Goal: Check status: Check status

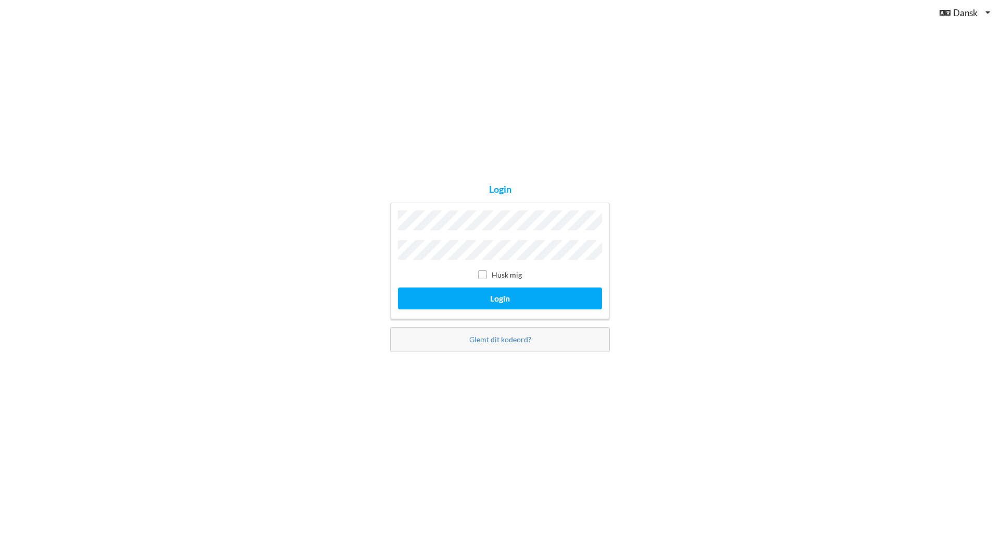
click at [500, 273] on label "Husk mig" at bounding box center [500, 274] width 44 height 9
click at [501, 288] on button "Login" at bounding box center [500, 298] width 204 height 21
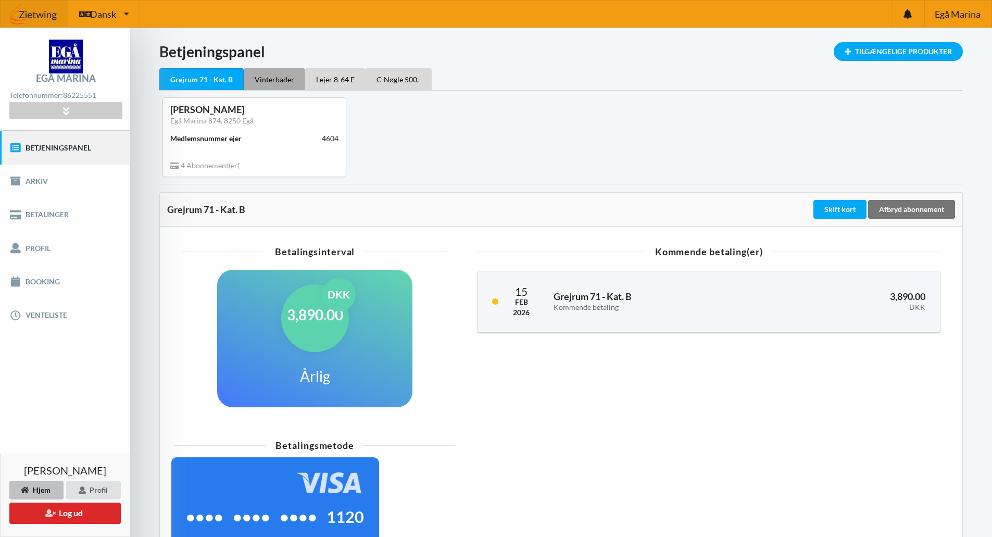
click at [281, 73] on div "Vinterbader" at bounding box center [274, 79] width 61 height 22
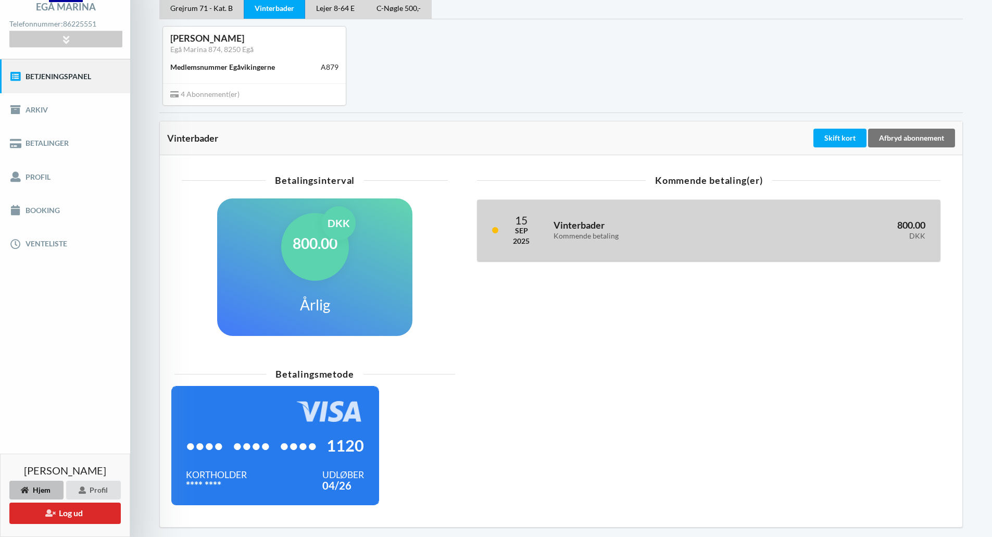
scroll to position [56, 0]
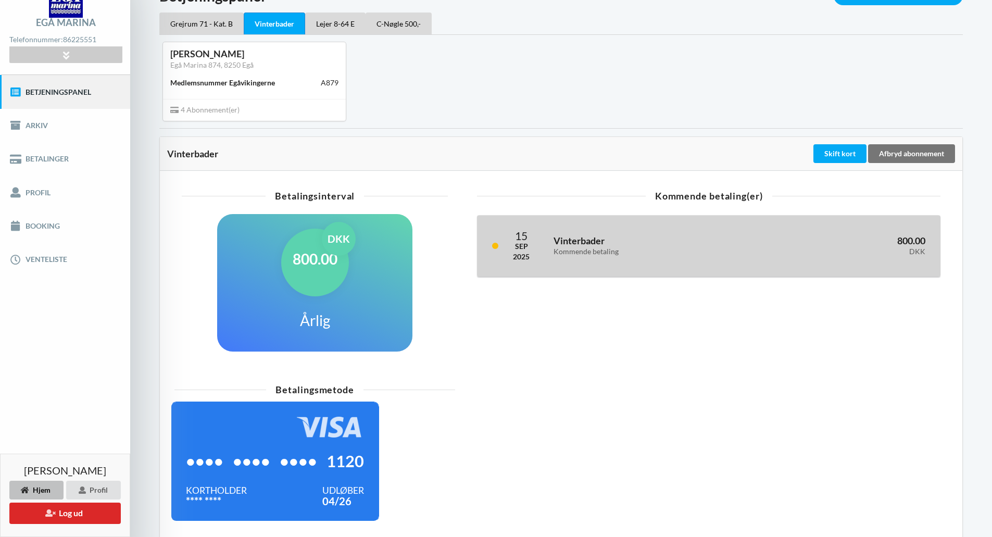
click at [725, 255] on div "Kommende betaling" at bounding box center [652, 251] width 197 height 9
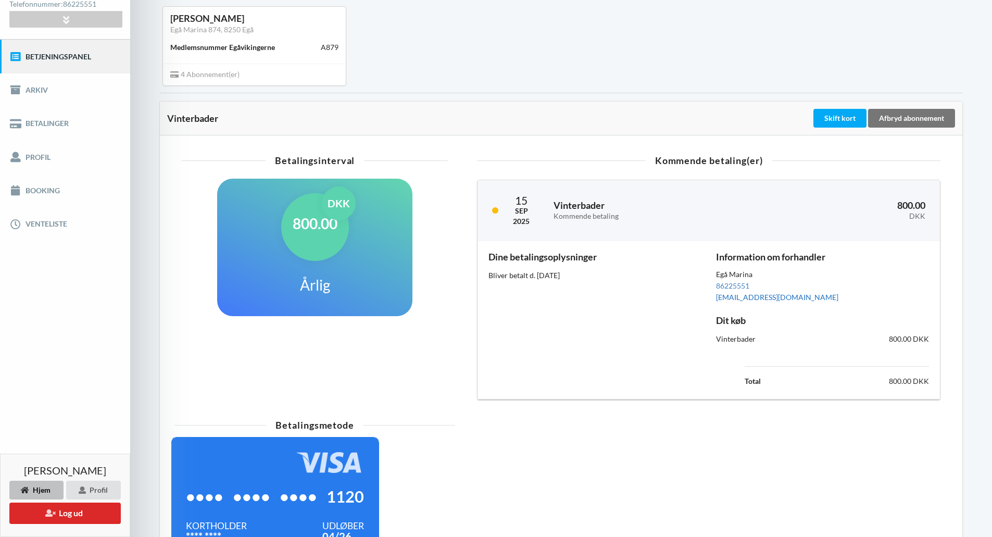
scroll to position [108, 0]
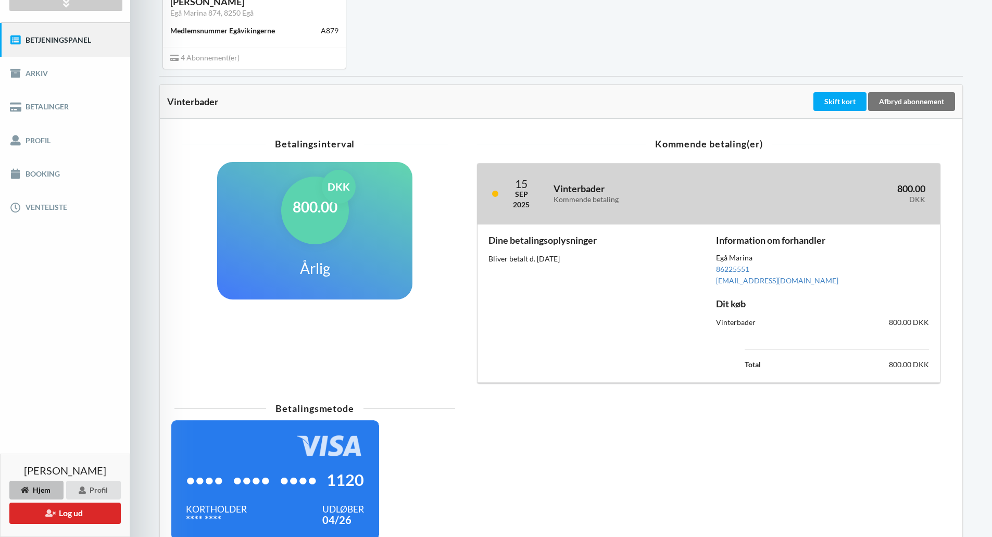
drag, startPoint x: 840, startPoint y: 330, endPoint x: 847, endPoint y: 330, distance: 6.8
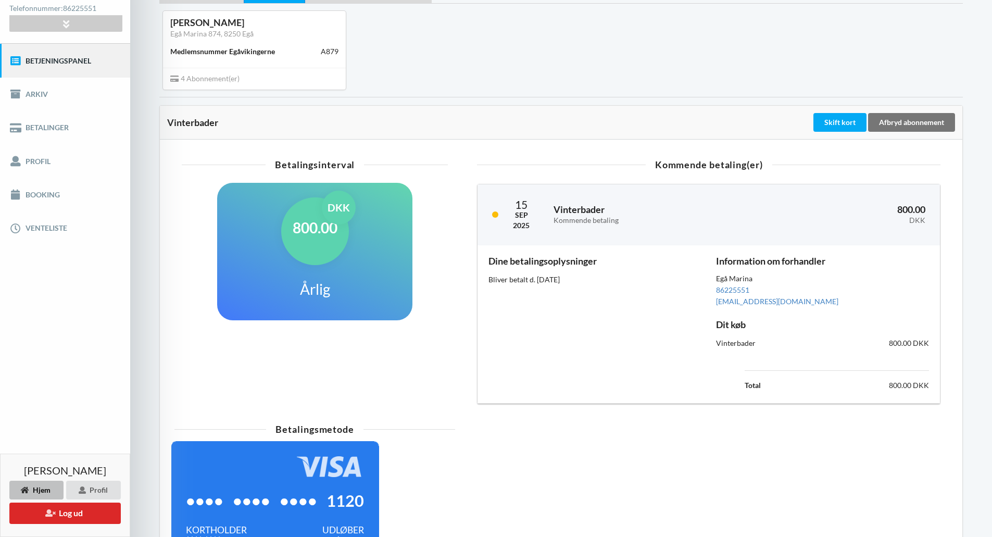
scroll to position [179, 0]
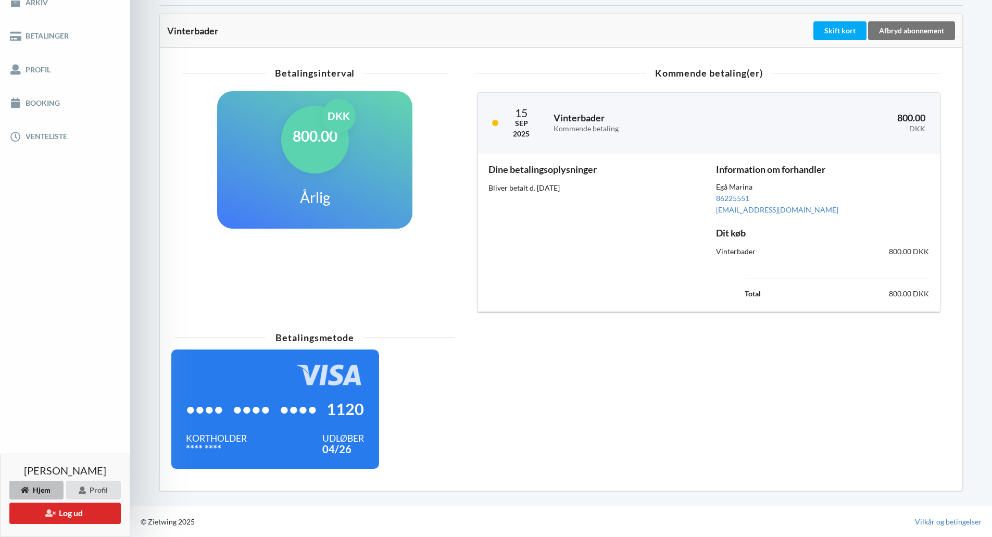
click at [777, 294] on td "Total" at bounding box center [774, 294] width 59 height 14
click at [745, 294] on b "Total" at bounding box center [753, 293] width 16 height 9
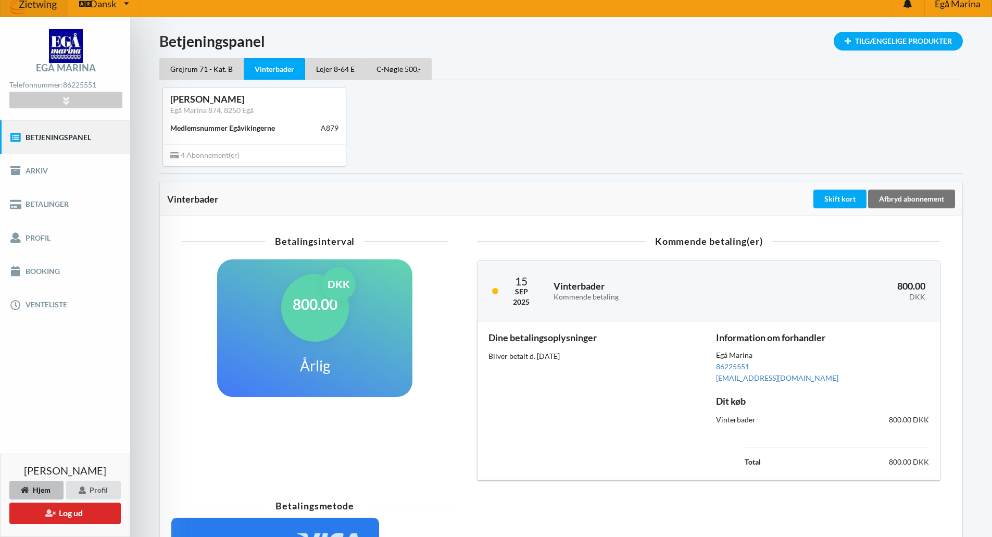
scroll to position [0, 0]
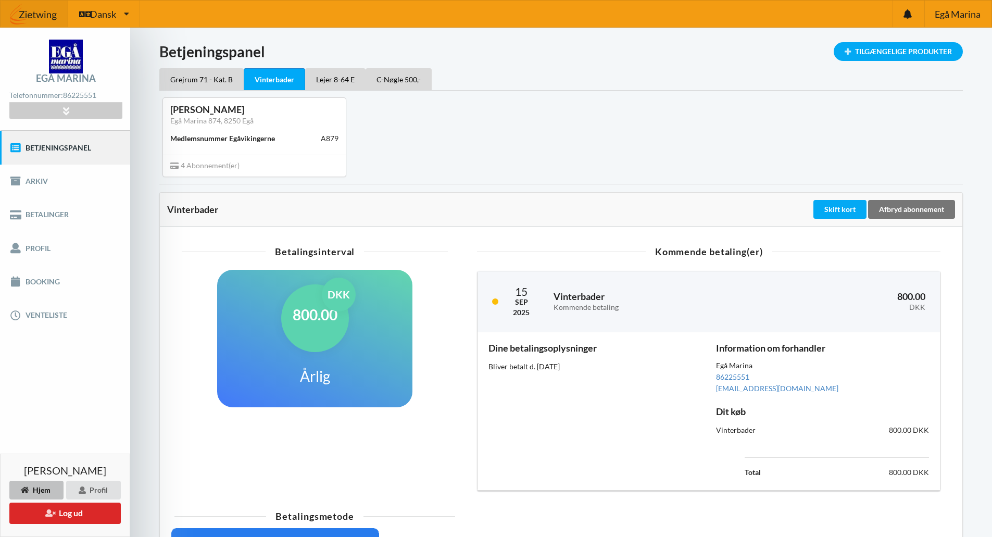
click at [294, 339] on div "800.00 DKK" at bounding box center [315, 318] width 68 height 68
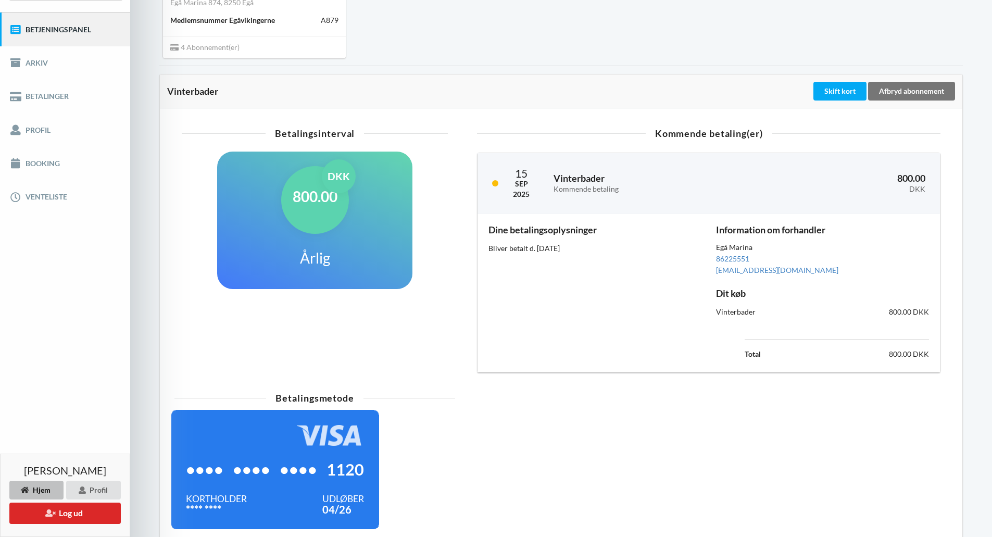
scroll to position [156, 0]
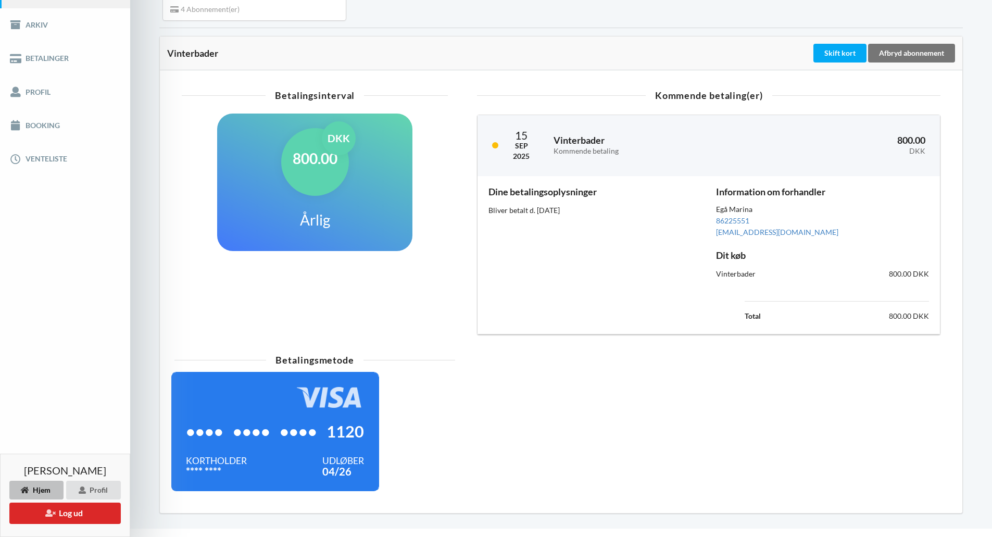
click at [456, 293] on div "Betalingsinterval 800.00 DKK Årlig" at bounding box center [314, 213] width 295 height 257
drag, startPoint x: 490, startPoint y: 213, endPoint x: 586, endPoint y: 217, distance: 95.9
click at [586, 217] on div "Dine betalingsoplysninger Bliver betalt d. 15. sep, 2025" at bounding box center [595, 255] width 228 height 151
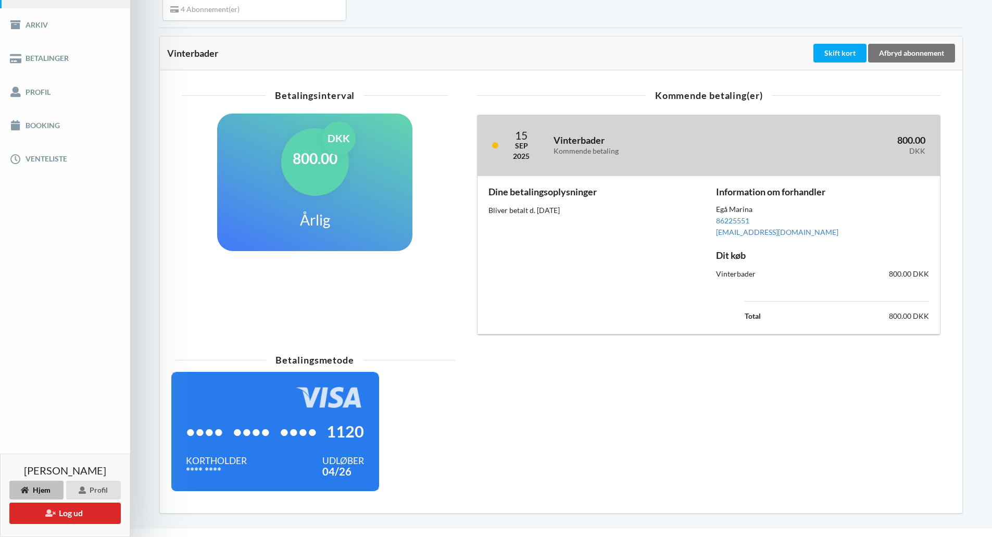
click at [590, 138] on h3 "Vinterbader Kommende betaling" at bounding box center [652, 144] width 197 height 21
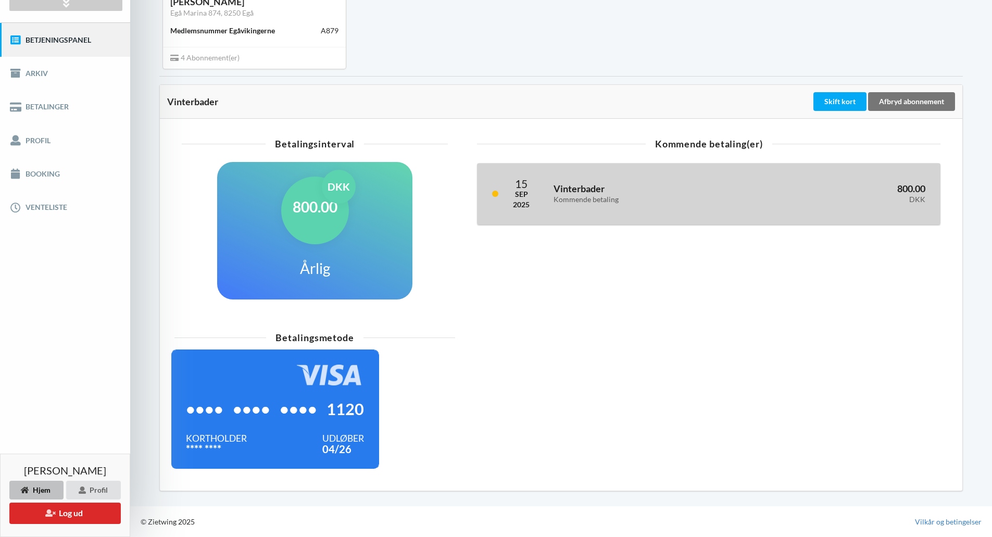
scroll to position [108, 0]
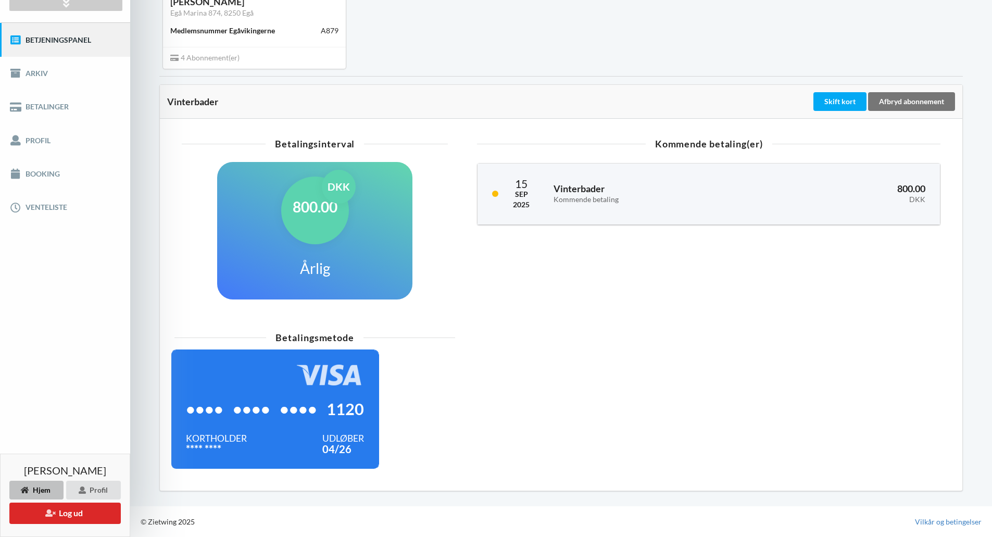
click at [334, 231] on div "800.00 DKK" at bounding box center [315, 211] width 68 height 68
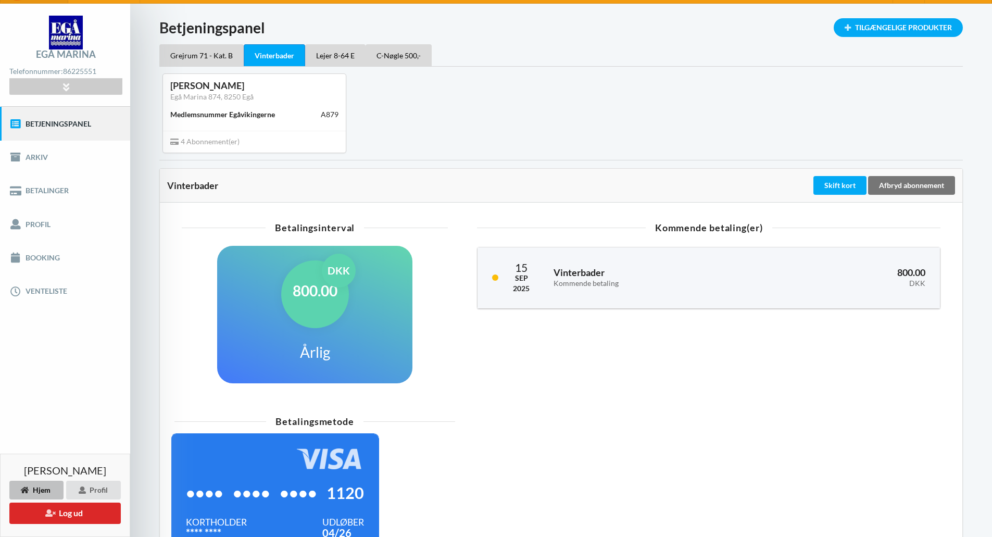
scroll to position [0, 0]
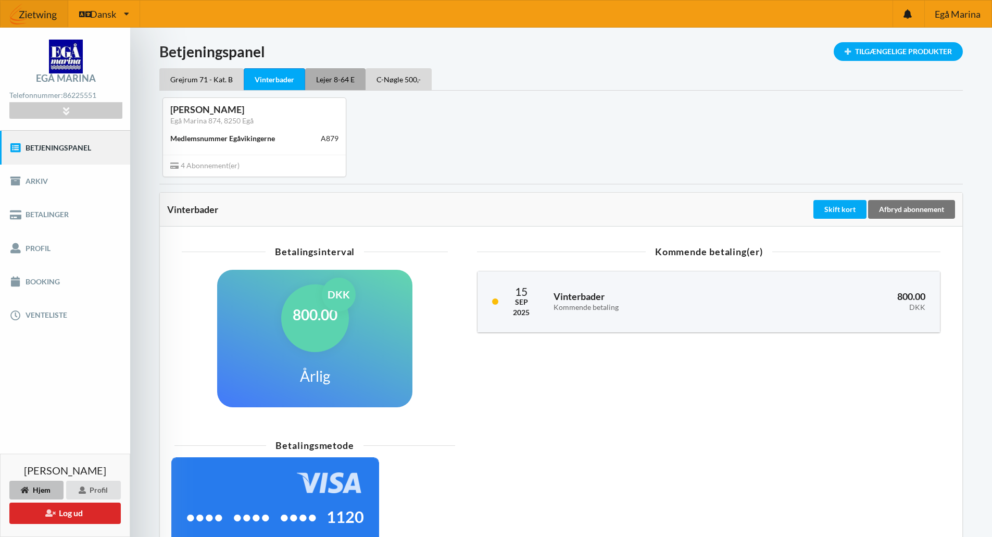
click at [347, 82] on div "Lejer 8-64 E" at bounding box center [335, 79] width 60 height 22
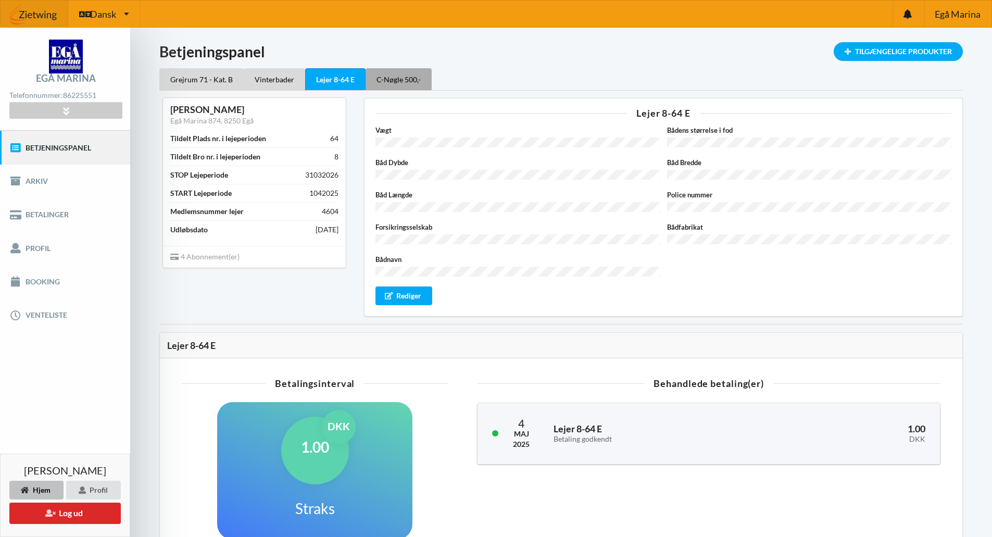
click at [395, 81] on div "C-Nøgle 500,-" at bounding box center [399, 79] width 66 height 22
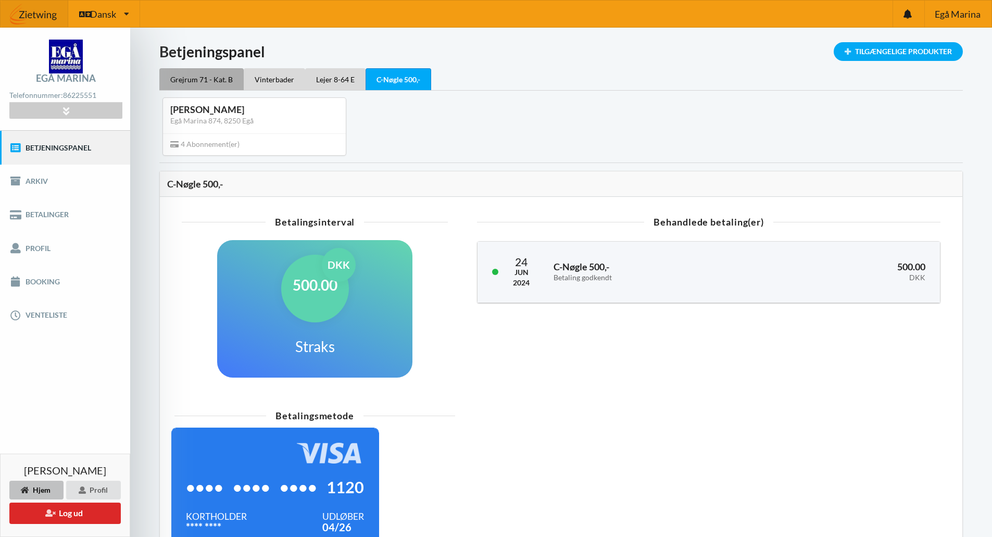
click at [190, 78] on div "Grejrum 71 - Kat. B" at bounding box center [201, 79] width 84 height 22
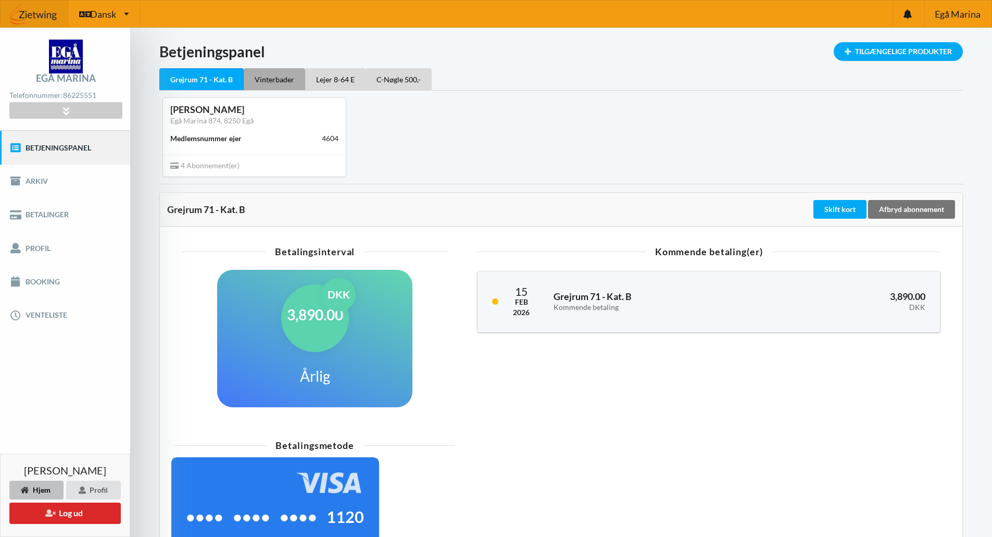
click at [281, 84] on div "Vinterbader" at bounding box center [274, 79] width 61 height 22
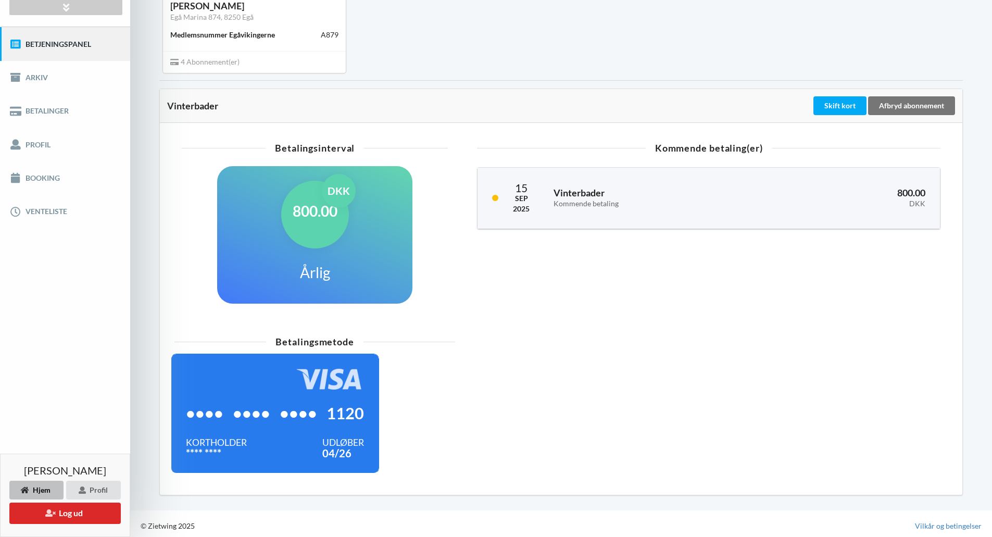
scroll to position [104, 0]
drag, startPoint x: 386, startPoint y: 215, endPoint x: 402, endPoint y: 206, distance: 18.4
click at [386, 216] on div "800.00 DKK Årlig" at bounding box center [314, 235] width 195 height 138
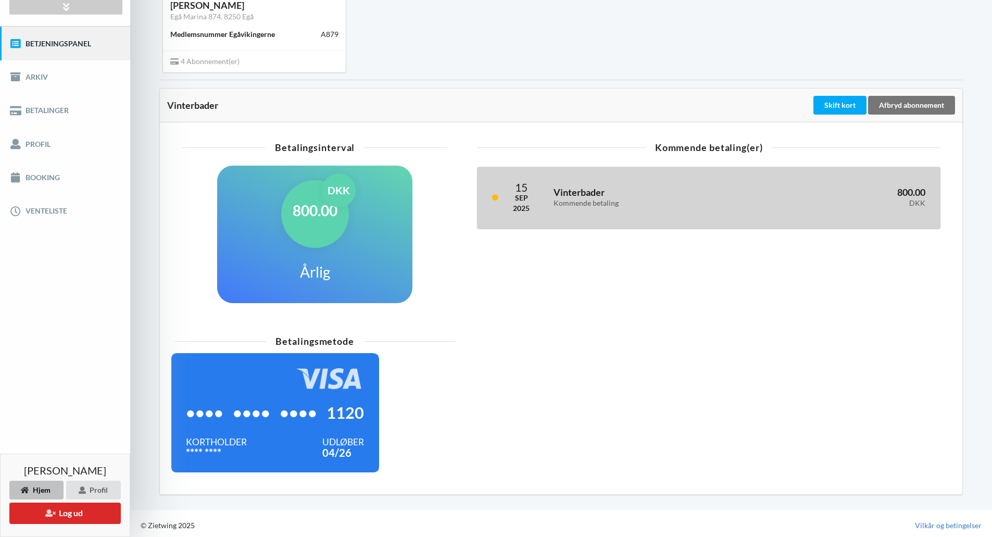
click at [552, 191] on div "Vinterbader Kommende betaling" at bounding box center [653, 198] width 212 height 34
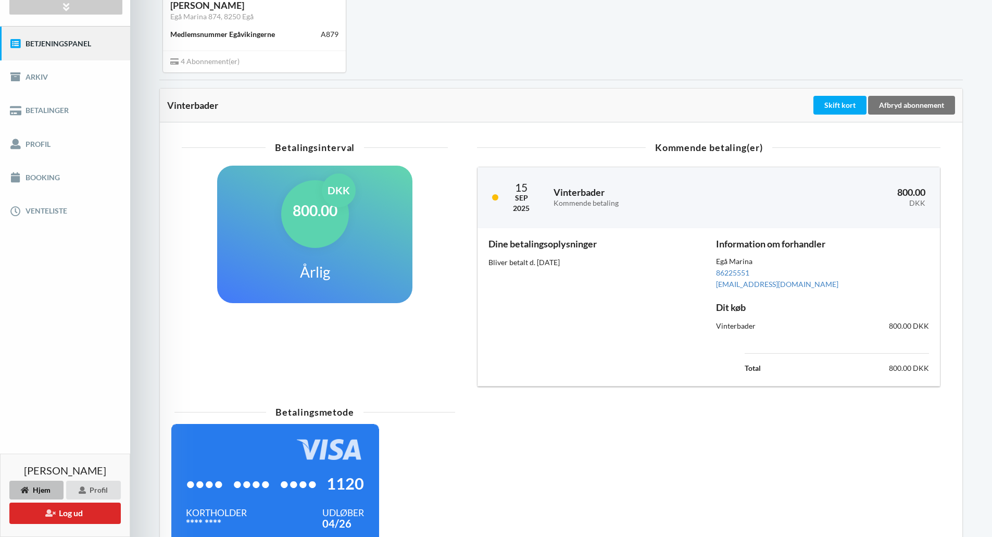
drag, startPoint x: 714, startPoint y: 309, endPoint x: 870, endPoint y: 331, distance: 156.8
click at [870, 331] on div "Information om forhandler Egå Marina 86225551 sekretariat@egaa-marina.dk Dit kø…" at bounding box center [823, 307] width 228 height 151
click at [864, 329] on div "800.00 DKK" at bounding box center [880, 326] width 114 height 25
click at [551, 265] on div "Bliver betalt d. 15. sep, 2025" at bounding box center [595, 262] width 213 height 10
click at [552, 265] on div "Bliver betalt d. 15. sep, 2025" at bounding box center [595, 262] width 213 height 10
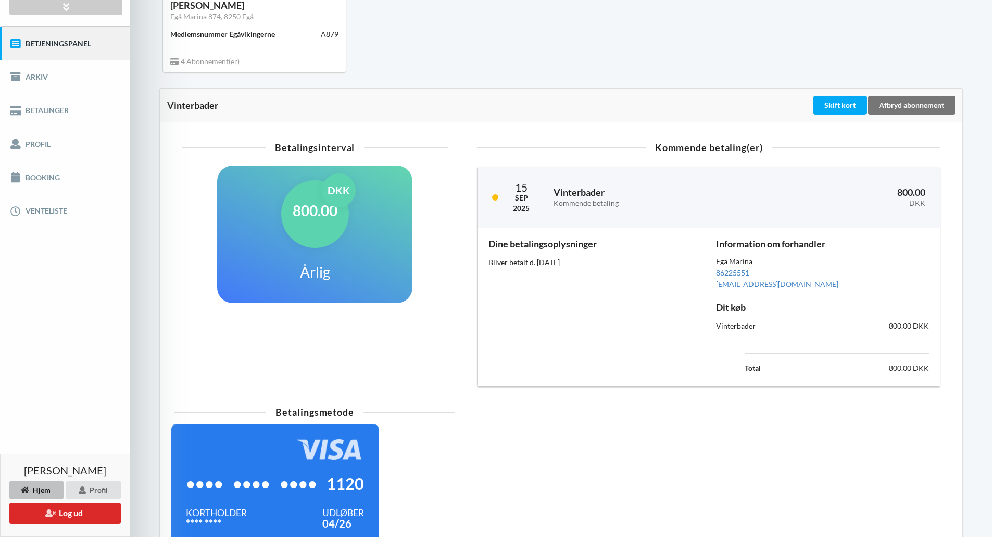
click at [552, 265] on div "Bliver betalt d. 15. sep, 2025" at bounding box center [595, 262] width 213 height 10
click at [718, 329] on div "Vinterbader" at bounding box center [766, 326] width 114 height 25
drag, startPoint x: 930, startPoint y: 370, endPoint x: 690, endPoint y: 328, distance: 243.8
click at [690, 329] on div "Dine betalingsoplysninger Bliver betalt d. 15. sep, 2025 Information om forhand…" at bounding box center [708, 307] width 455 height 151
click at [730, 323] on div "Vinterbader" at bounding box center [766, 326] width 114 height 25
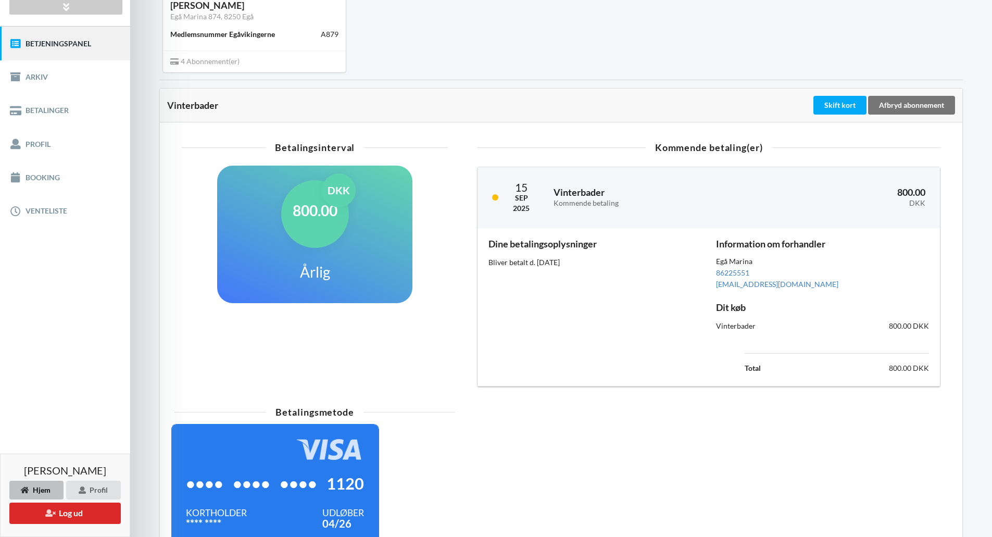
drag, startPoint x: 713, startPoint y: 308, endPoint x: 932, endPoint y: 337, distance: 220.2
click at [932, 337] on div "Information om forhandler Egå Marina 86225551 sekretariat@egaa-marina.dk Dit kø…" at bounding box center [823, 307] width 228 height 151
click at [932, 337] on div "800.00 DKK" at bounding box center [880, 326] width 114 height 25
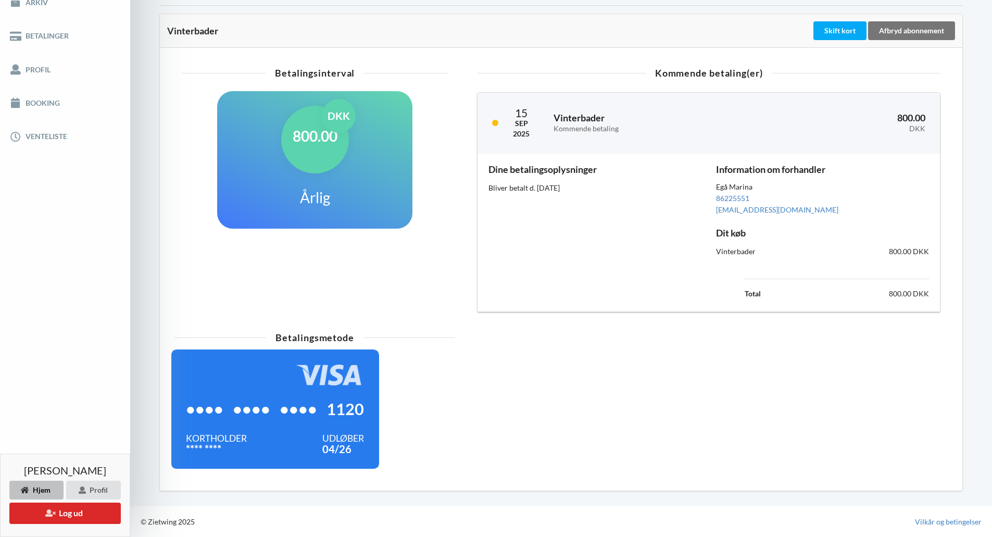
scroll to position [0, 0]
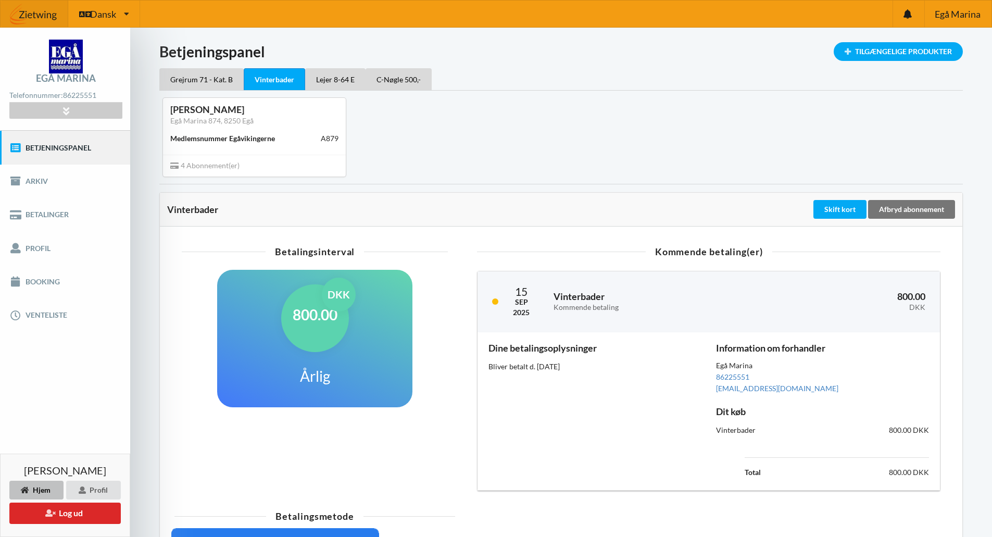
click at [247, 141] on div "Medlemsnummer Egåvikingerne" at bounding box center [222, 138] width 105 height 10
click at [221, 133] on div "Medlemsnummer Egåvikingerne" at bounding box center [222, 138] width 105 height 10
click at [289, 85] on div "Vinterbader" at bounding box center [274, 79] width 61 height 22
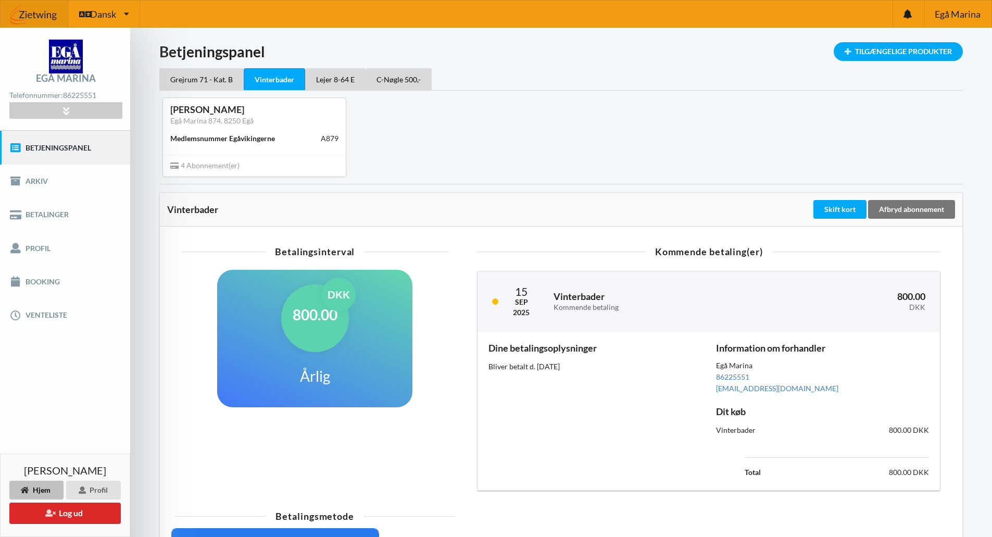
click at [351, 41] on div "Indlæser... Tilgængelige Produkter Betjeningspanel Grejrum 71 - Kat. B Vinterba…" at bounding box center [561, 356] width 862 height 657
